Goal: Find contact information: Find contact information

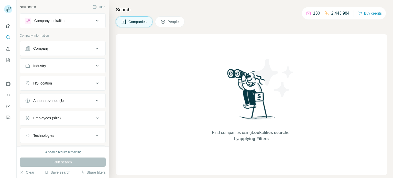
click at [96, 48] on icon at bounding box center [97, 49] width 3 height 2
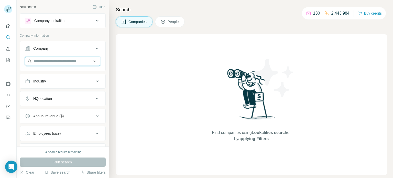
click at [77, 61] on input "text" at bounding box center [62, 61] width 75 height 9
paste input "**********"
drag, startPoint x: 88, startPoint y: 59, endPoint x: 0, endPoint y: 61, distance: 88.0
click at [0, 61] on div "**********" at bounding box center [196, 89] width 393 height 178
paste input "**********"
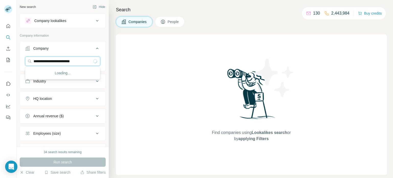
type input "**********"
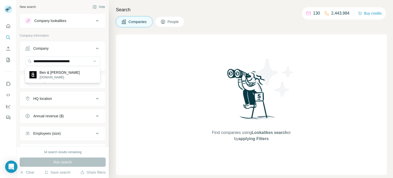
click at [68, 74] on div "Ben & Frank benandfrank.com" at bounding box center [62, 75] width 73 height 14
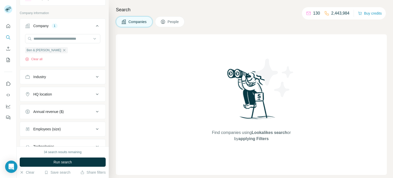
scroll to position [61, 0]
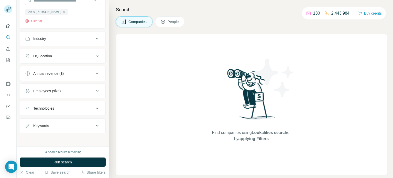
click at [86, 160] on button "Run search" at bounding box center [63, 161] width 86 height 9
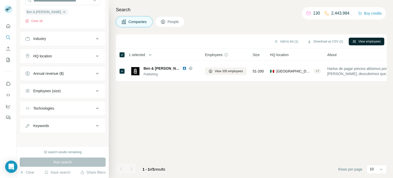
click at [363, 41] on button "View employees" at bounding box center [367, 42] width 36 height 8
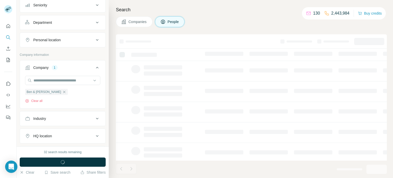
scroll to position [140, 0]
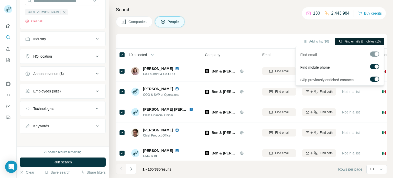
click at [357, 42] on span "Find emails & mobiles (10)" at bounding box center [362, 41] width 36 height 5
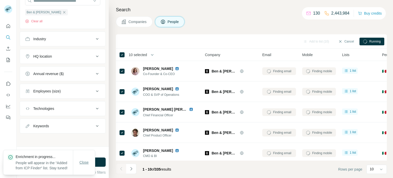
click at [76, 160] on button "Close" at bounding box center [84, 162] width 16 height 9
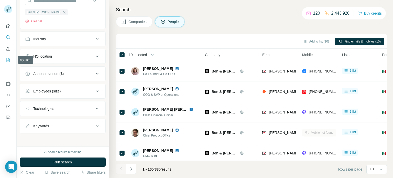
click at [7, 58] on icon "My lists" at bounding box center [8, 59] width 5 height 5
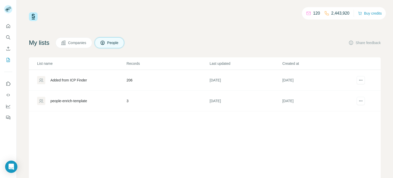
click at [69, 81] on div "Added from ICP Finder" at bounding box center [68, 80] width 37 height 5
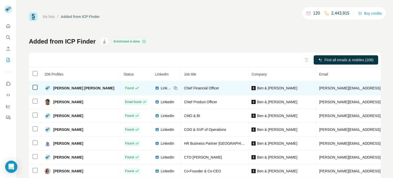
drag, startPoint x: 263, startPoint y: 87, endPoint x: 235, endPoint y: 86, distance: 28.4
click at [252, 87] on div "Ben & [PERSON_NAME]" at bounding box center [282, 87] width 61 height 5
copy div "Ben & [PERSON_NAME]"
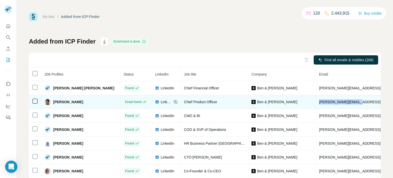
drag, startPoint x: 343, startPoint y: 101, endPoint x: 299, endPoint y: 100, distance: 44.5
click at [316, 100] on td "[PERSON_NAME][EMAIL_ADDRESS][DOMAIN_NAME]" at bounding box center [379, 102] width 126 height 14
copy span "[PERSON_NAME][EMAIL_ADDRESS][DOMAIN_NAME]"
copy span "Campbell"
drag, startPoint x: 86, startPoint y: 103, endPoint x: 64, endPoint y: 101, distance: 22.1
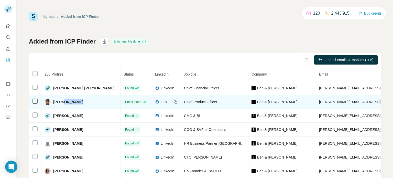
click at [64, 101] on div "[PERSON_NAME]" at bounding box center [81, 102] width 73 height 6
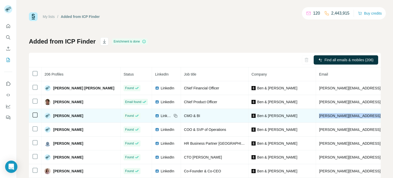
drag, startPoint x: 355, startPoint y: 114, endPoint x: 297, endPoint y: 112, distance: 58.1
click at [316, 112] on td "[PERSON_NAME][EMAIL_ADDRESS][PERSON_NAME][DOMAIN_NAME]" at bounding box center [379, 116] width 126 height 14
copy span "[PERSON_NAME][EMAIL_ADDRESS][PERSON_NAME][DOMAIN_NAME]"
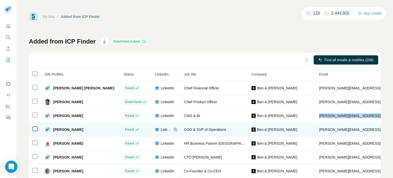
copy span "[PERSON_NAME][EMAIL_ADDRESS][PERSON_NAME][DOMAIN_NAME]"
copy span "[PERSON_NAME][EMAIL_ADDRESS][DOMAIN_NAME]"
drag, startPoint x: 358, startPoint y: 130, endPoint x: 297, endPoint y: 128, distance: 61.4
click at [316, 128] on td "[PERSON_NAME][EMAIL_ADDRESS][DOMAIN_NAME]" at bounding box center [379, 130] width 126 height 14
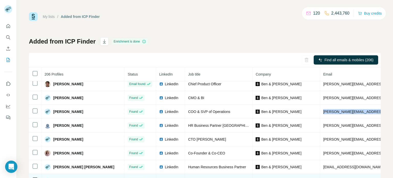
scroll to position [31, 0]
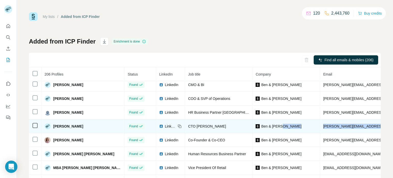
copy tr "[PERSON_NAME][EMAIL_ADDRESS][PERSON_NAME][DOMAIN_NAME]"
drag, startPoint x: 367, startPoint y: 128, endPoint x: 303, endPoint y: 130, distance: 64.5
click at [303, 130] on tr "Manuel Vidaurre Found LinkedIn CTO Lentes Galileo Ben & Frank manuel.vidaurre@b…" at bounding box center [315, 126] width 573 height 14
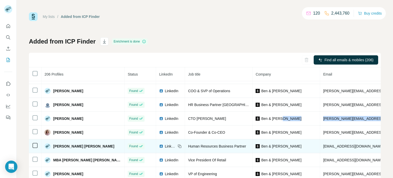
scroll to position [39, 0]
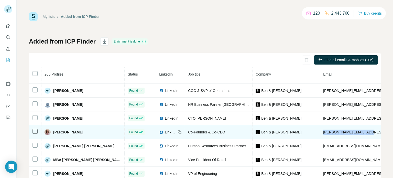
drag, startPoint x: 358, startPoint y: 132, endPoint x: 304, endPoint y: 131, distance: 53.2
click at [320, 131] on td "[PERSON_NAME][EMAIL_ADDRESS][DOMAIN_NAME]" at bounding box center [383, 132] width 126 height 14
copy span "[PERSON_NAME][EMAIL_ADDRESS][DOMAIN_NAME]"
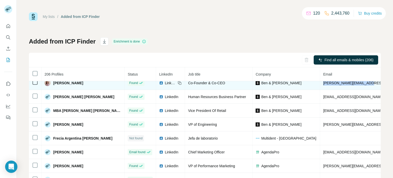
scroll to position [89, 0]
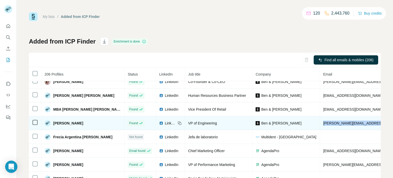
drag, startPoint x: 360, startPoint y: 126, endPoint x: 304, endPoint y: 125, distance: 56.0
click at [320, 125] on td "[PERSON_NAME][EMAIL_ADDRESS][PERSON_NAME][DOMAIN_NAME]" at bounding box center [383, 123] width 126 height 14
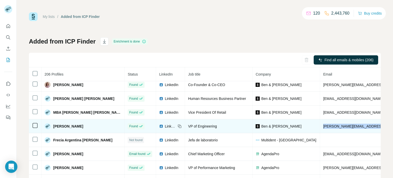
scroll to position [84, 0]
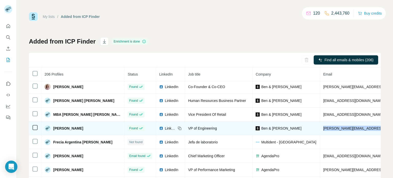
copy span "[PERSON_NAME][EMAIL_ADDRESS][PERSON_NAME][DOMAIN_NAME]"
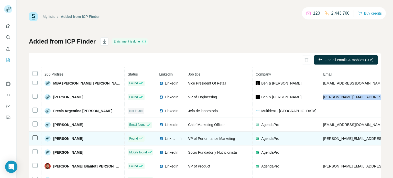
scroll to position [157, 0]
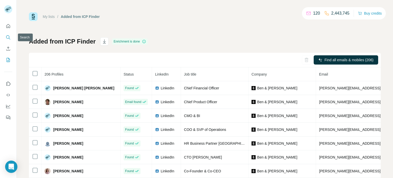
click at [7, 37] on icon "Search" at bounding box center [8, 37] width 5 height 5
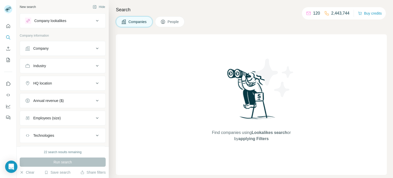
click at [97, 47] on icon at bounding box center [97, 48] width 6 height 6
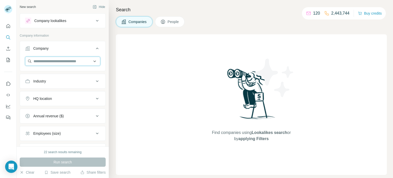
click at [79, 61] on input "text" at bounding box center [62, 61] width 75 height 9
paste input "**********"
type input "**********"
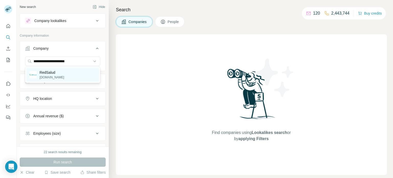
click at [67, 77] on div "RedSalud [DOMAIN_NAME]" at bounding box center [62, 75] width 73 height 14
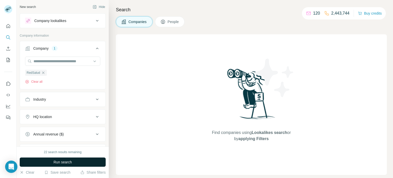
click at [68, 160] on span "Run search" at bounding box center [62, 161] width 18 height 5
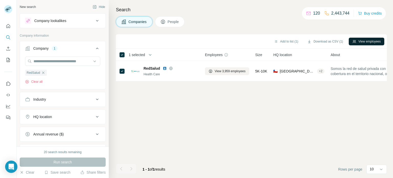
click at [355, 41] on button "View employees" at bounding box center [367, 42] width 36 height 8
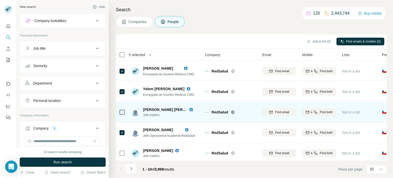
scroll to position [105, 0]
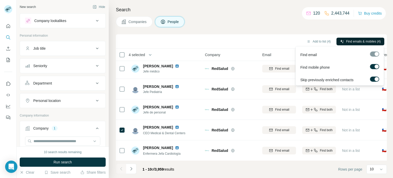
click at [356, 40] on span "Find emails & mobiles (4)" at bounding box center [363, 41] width 35 height 5
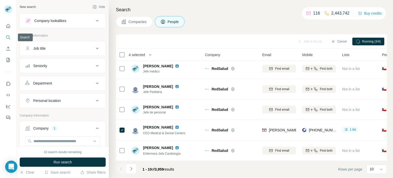
click at [9, 38] on icon "Search" at bounding box center [8, 37] width 5 height 5
